Goal: Task Accomplishment & Management: Manage account settings

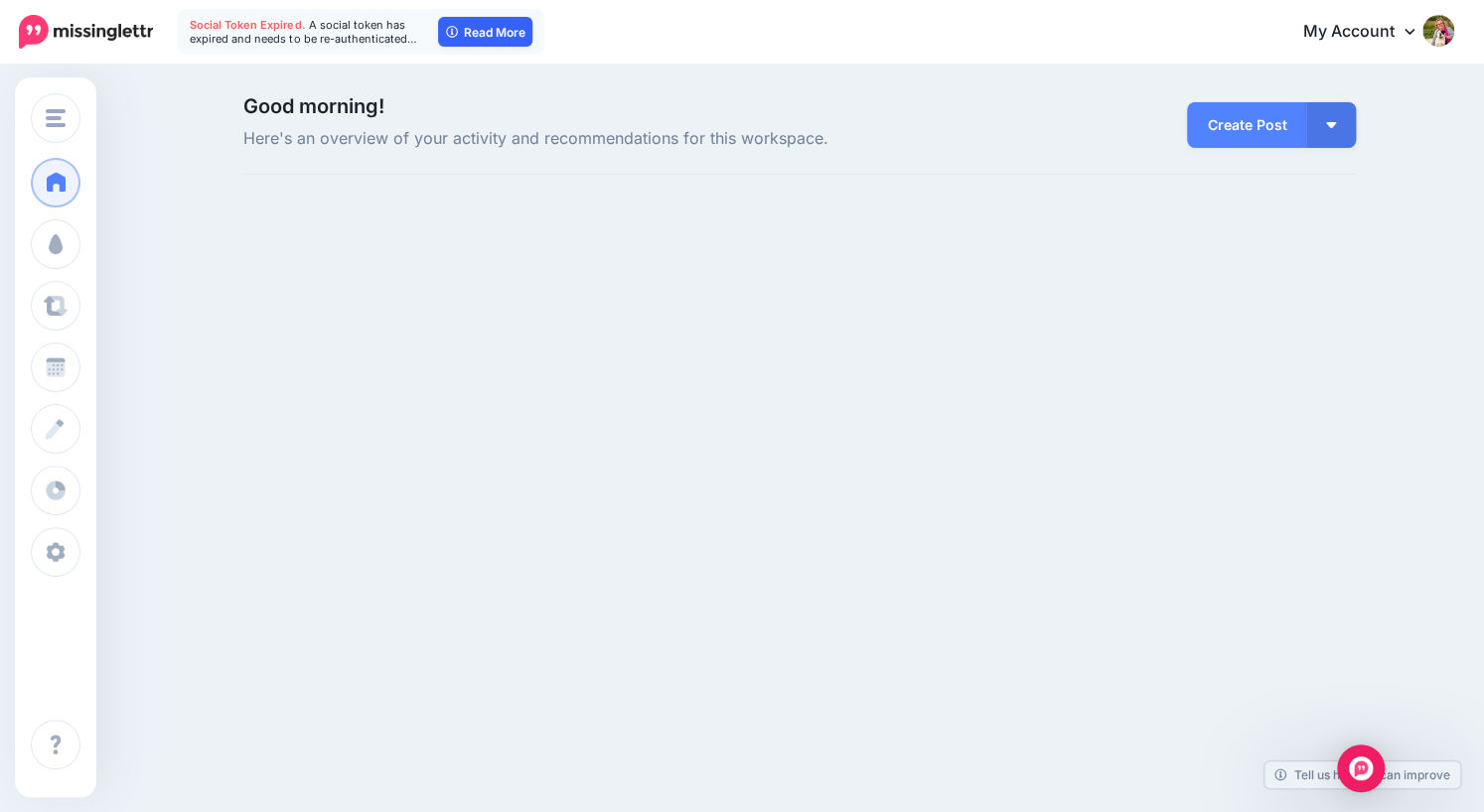
click at [472, 35] on link "Read More" at bounding box center [485, 32] width 94 height 30
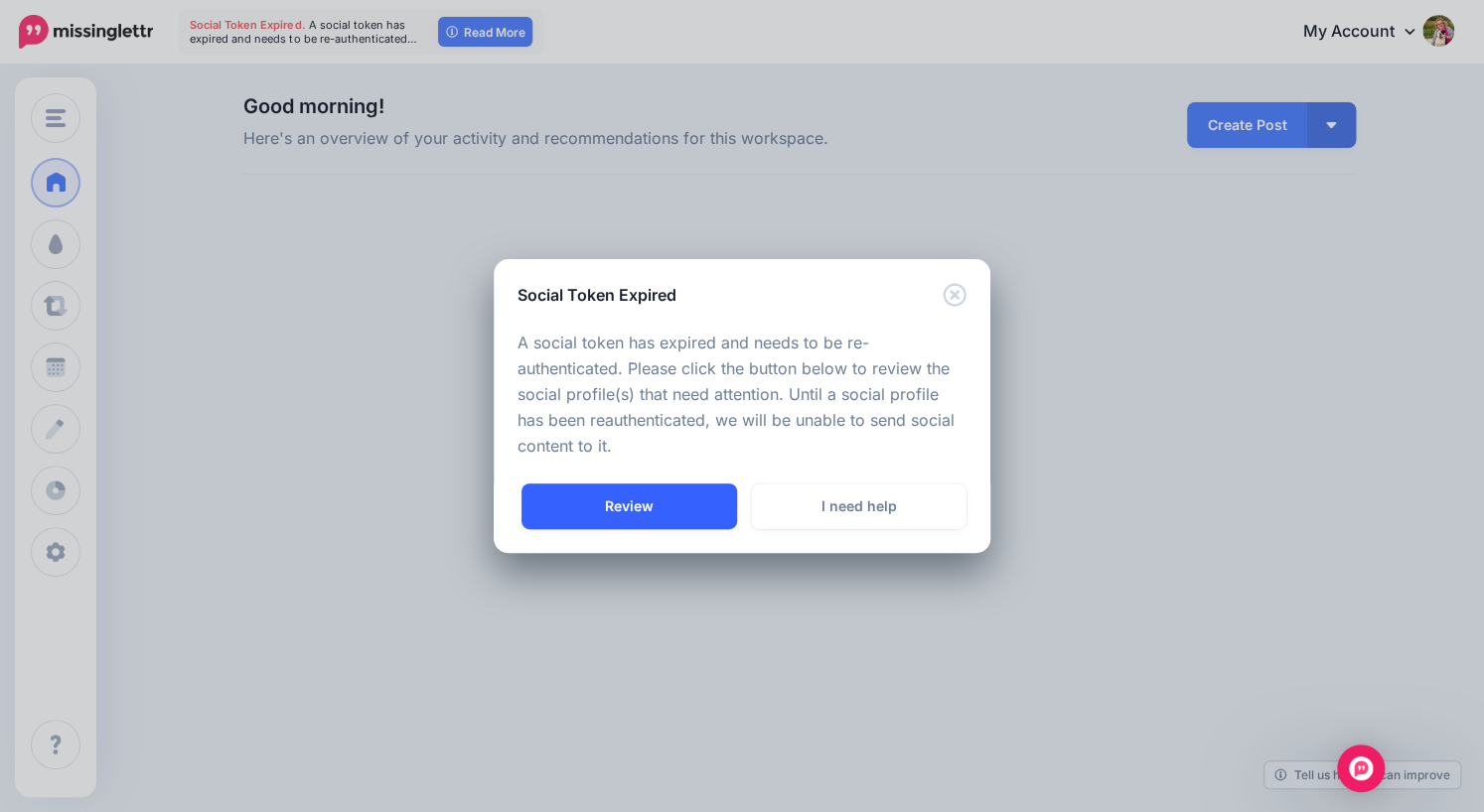
click at [625, 506] on link "Review" at bounding box center [628, 507] width 216 height 46
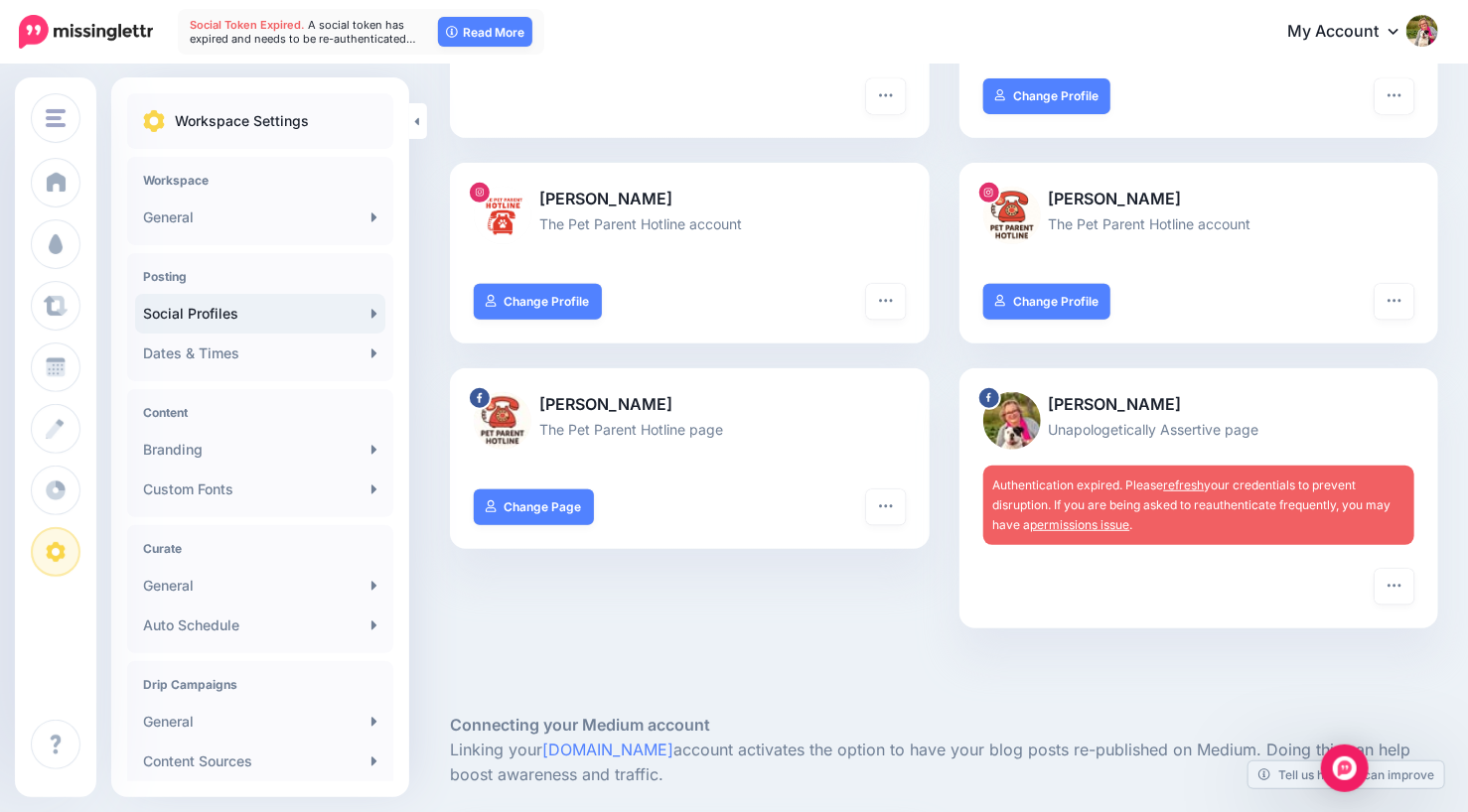
scroll to position [328, 0]
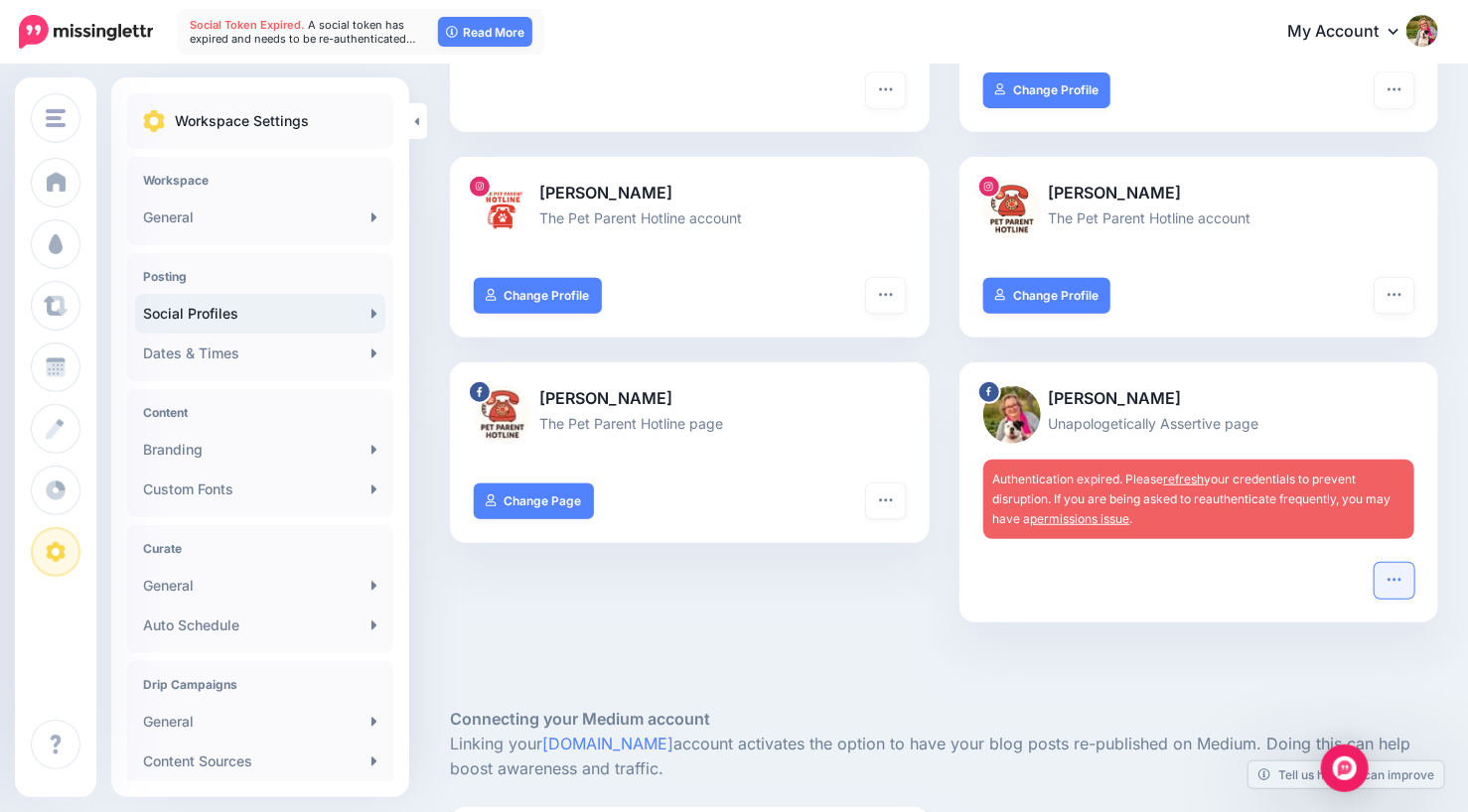
click at [1402, 571] on icon "button" at bounding box center [1394, 579] width 16 height 16
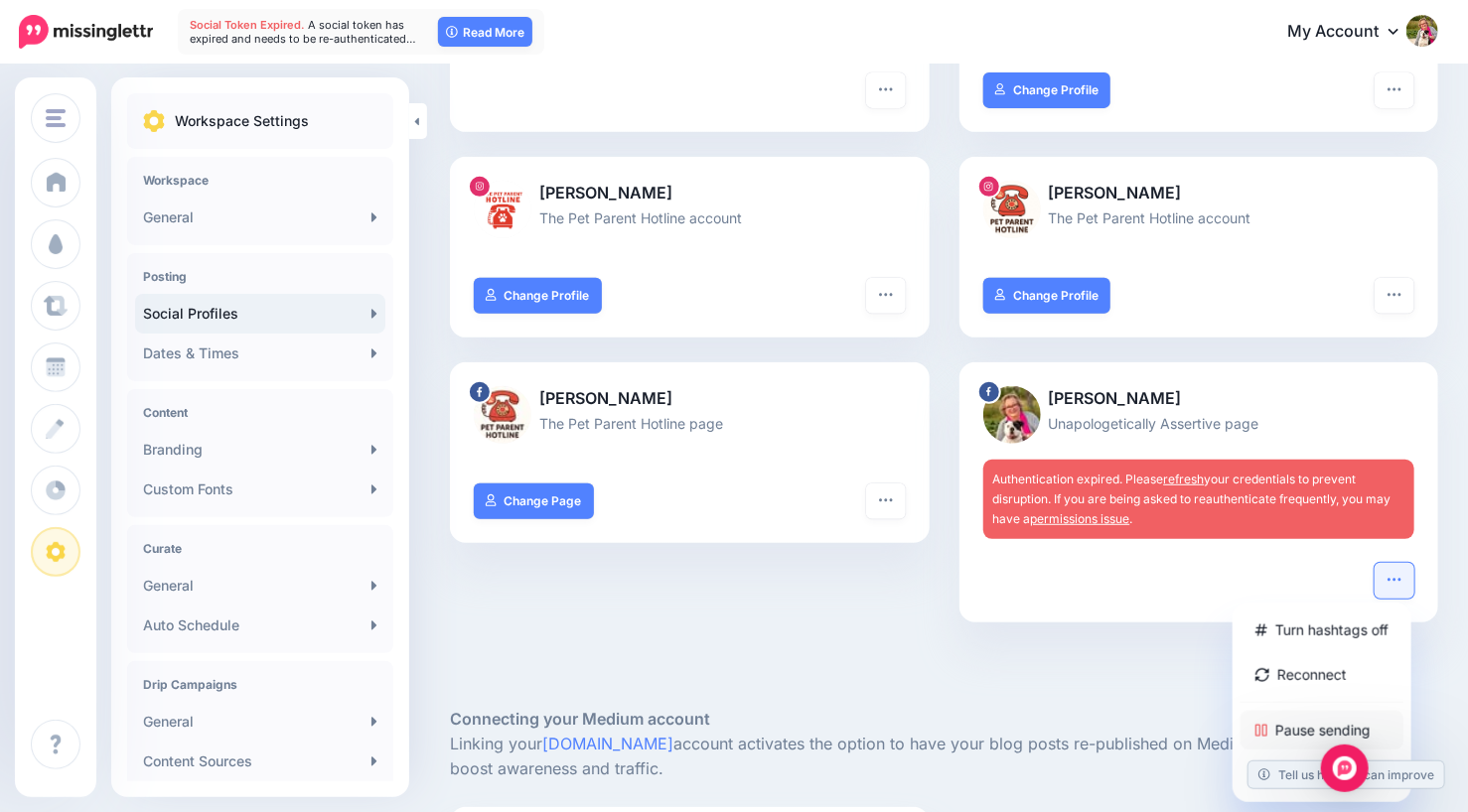
click at [1363, 720] on link "Pause sending" at bounding box center [1322, 730] width 163 height 39
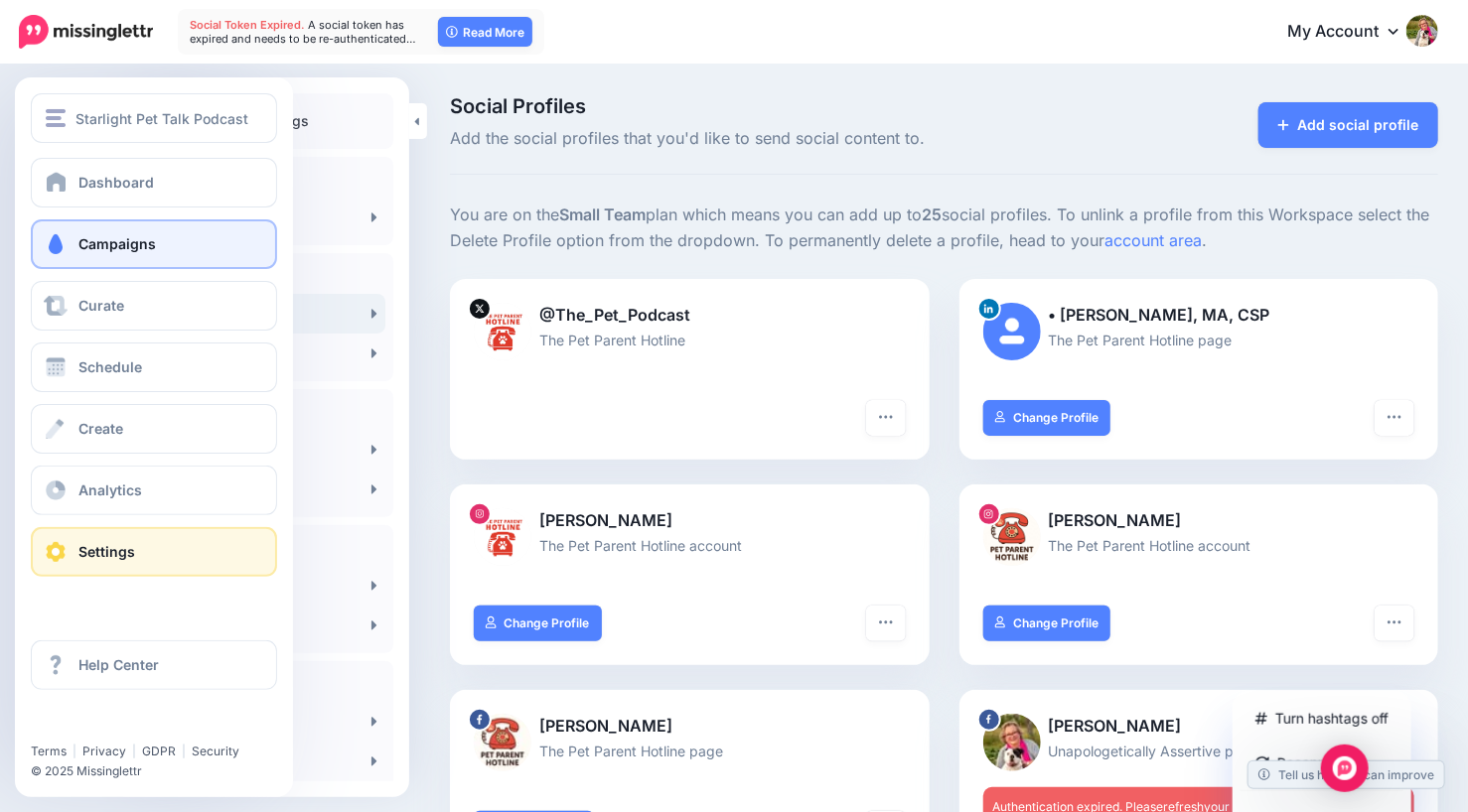
click at [62, 235] on span at bounding box center [56, 244] width 26 height 20
